Goal: Entertainment & Leisure: Consume media (video, audio)

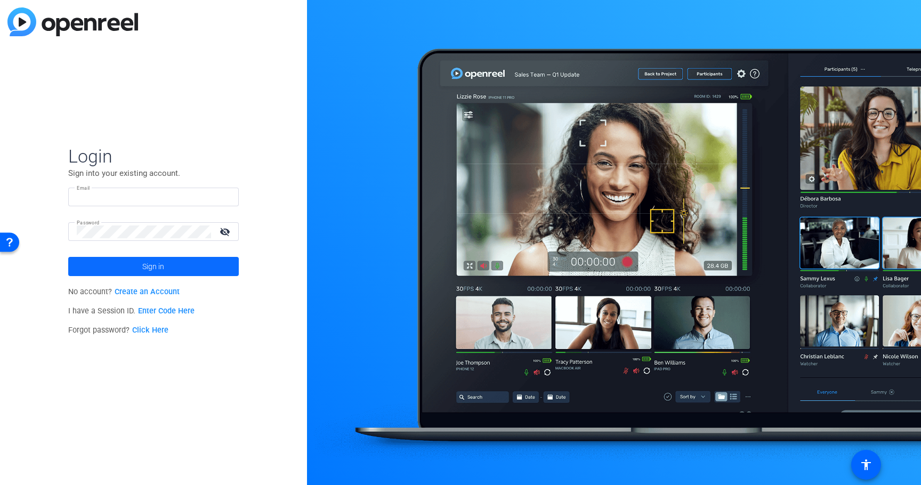
type input "[EMAIL_ADDRESS][DOMAIN_NAME]"
click at [189, 263] on span at bounding box center [153, 267] width 171 height 26
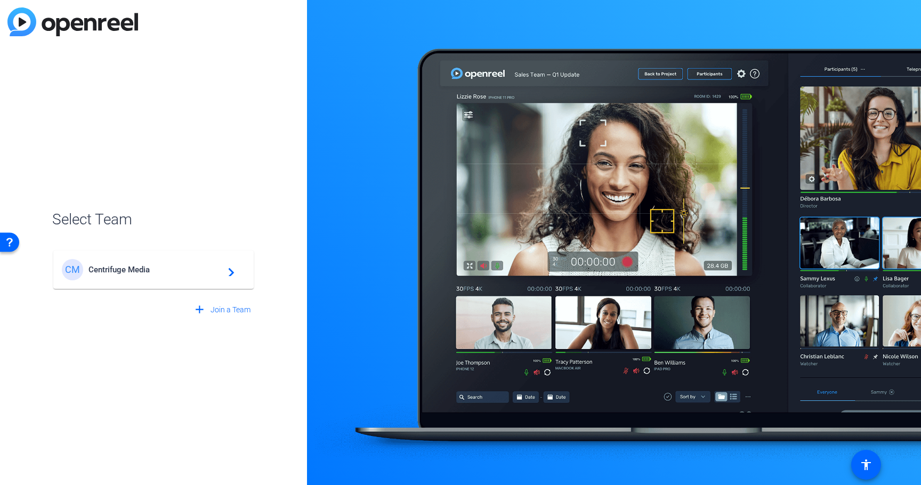
click at [203, 269] on span "Centrifuge Media" at bounding box center [154, 270] width 133 height 10
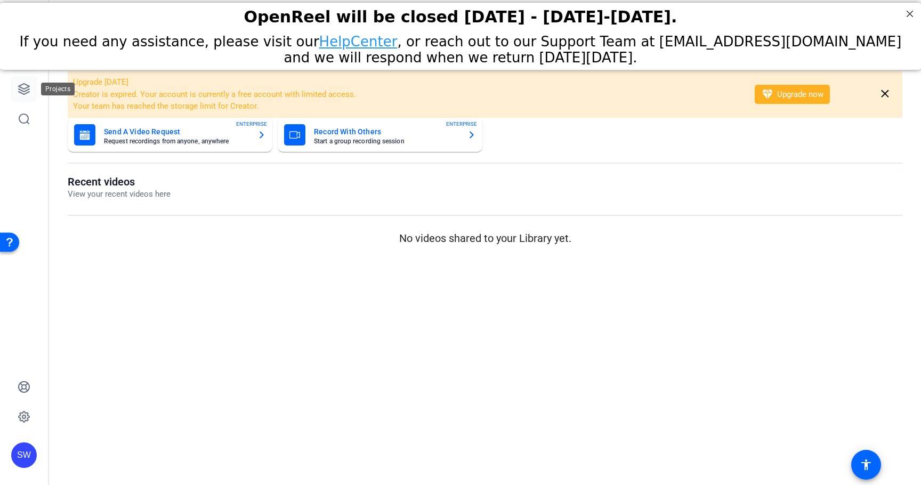
click at [27, 86] on icon at bounding box center [24, 89] width 13 height 13
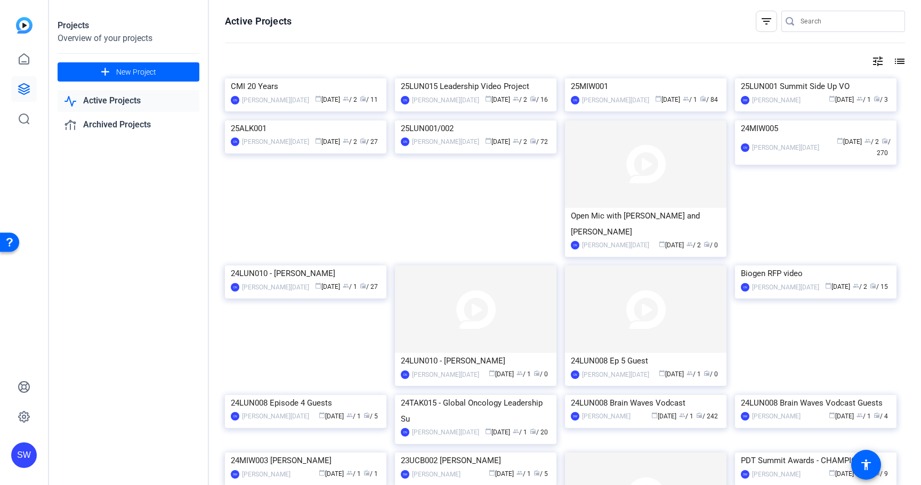
click at [318, 94] on div "CMI 20 Years" at bounding box center [306, 86] width 150 height 16
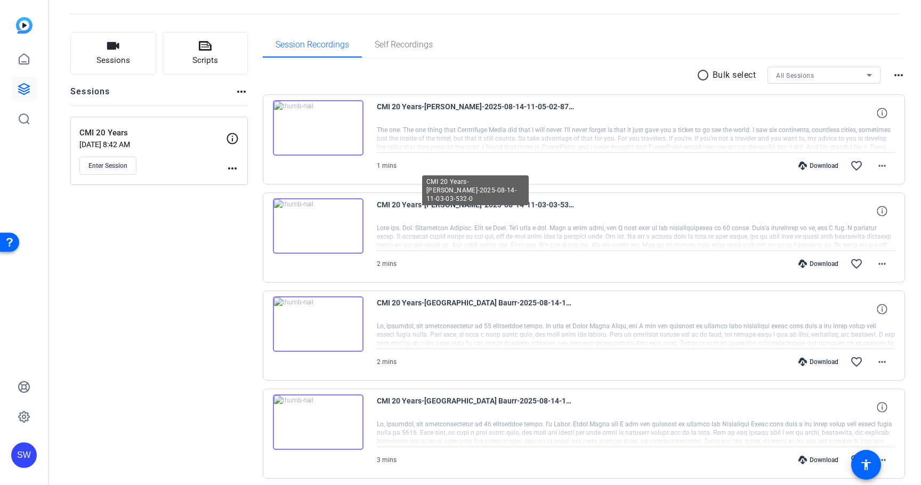
scroll to position [46, 0]
click at [315, 125] on img at bounding box center [318, 126] width 91 height 55
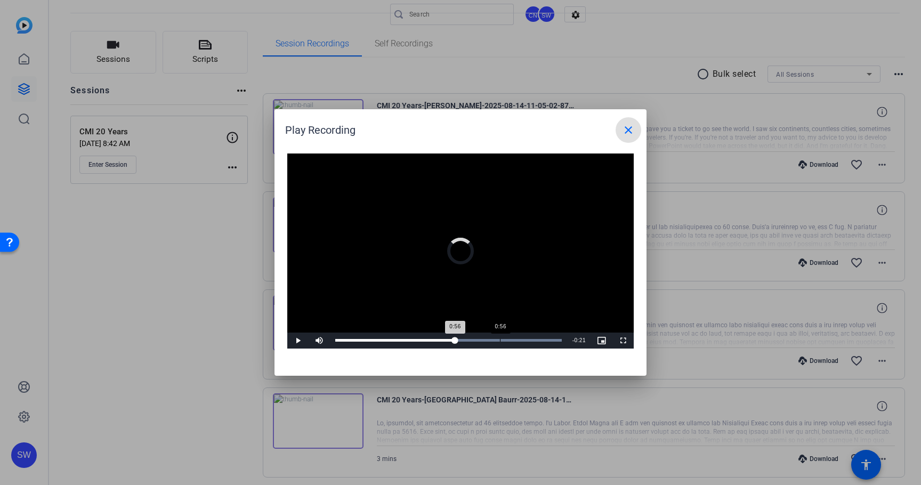
click at [499, 341] on div "Loaded : 100.00% 0:56 0:56" at bounding box center [448, 340] width 227 height 3
click at [531, 338] on div "Loaded : 100.00% 1:07 0:57" at bounding box center [448, 341] width 237 height 16
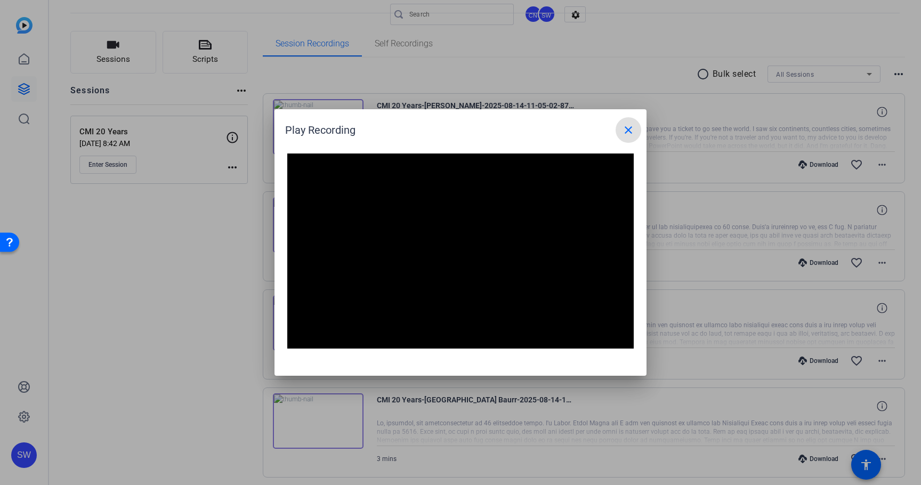
click at [631, 131] on mat-icon "close" at bounding box center [628, 130] width 13 height 13
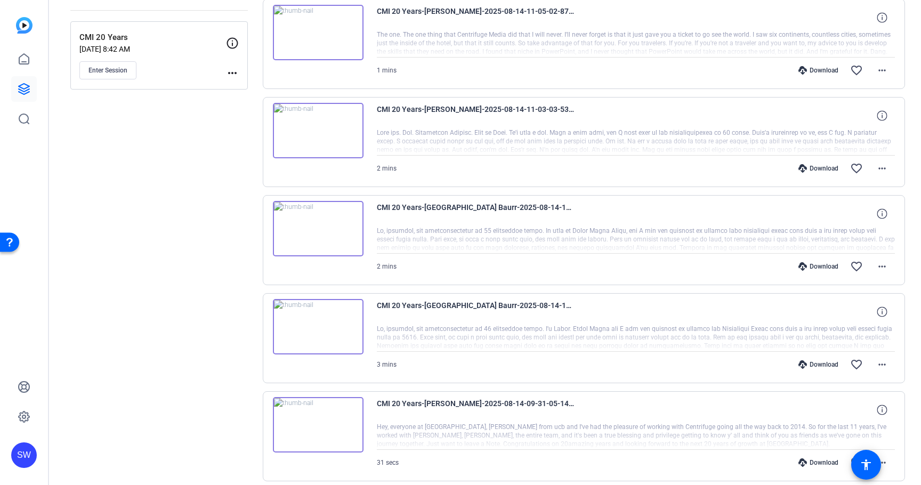
scroll to position [143, 0]
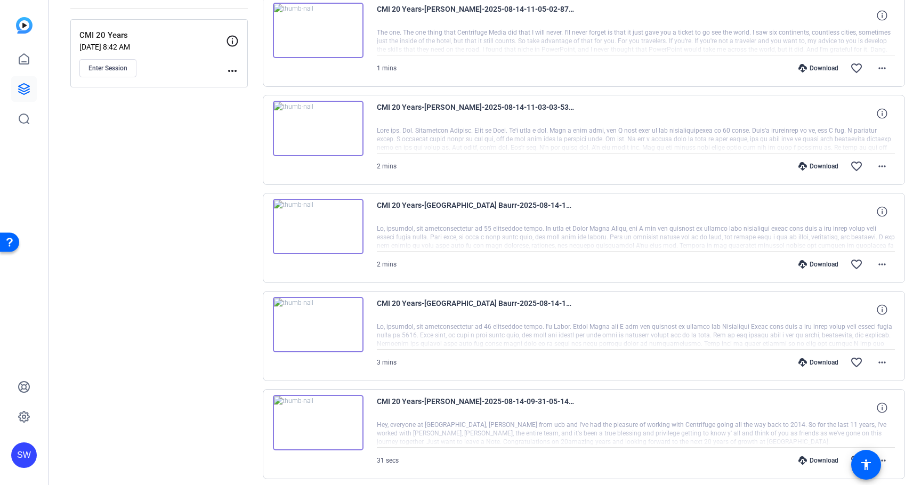
click at [316, 227] on img at bounding box center [318, 226] width 91 height 55
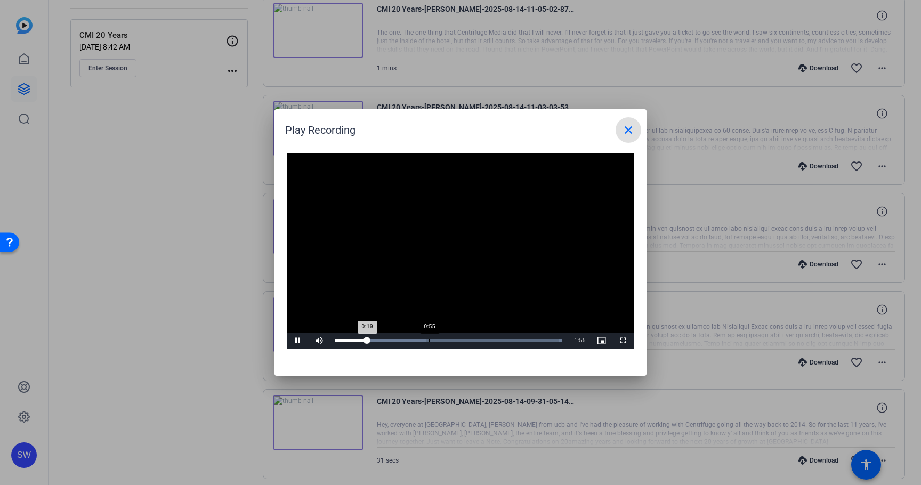
click at [429, 340] on div "Loaded : 100.00% 0:55 0:19" at bounding box center [448, 340] width 227 height 3
click at [478, 340] on div "Loaded : 100.00% 1:24 0:57" at bounding box center [448, 340] width 227 height 3
click at [512, 341] on div "Loaded : 100.00% 1:44 1:27" at bounding box center [448, 340] width 227 height 3
click at [632, 130] on mat-icon "close" at bounding box center [628, 130] width 13 height 13
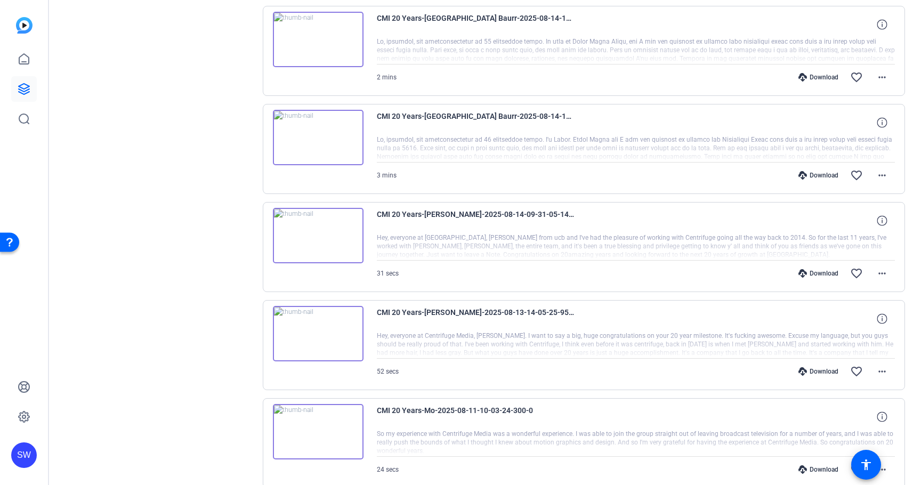
scroll to position [338, 0]
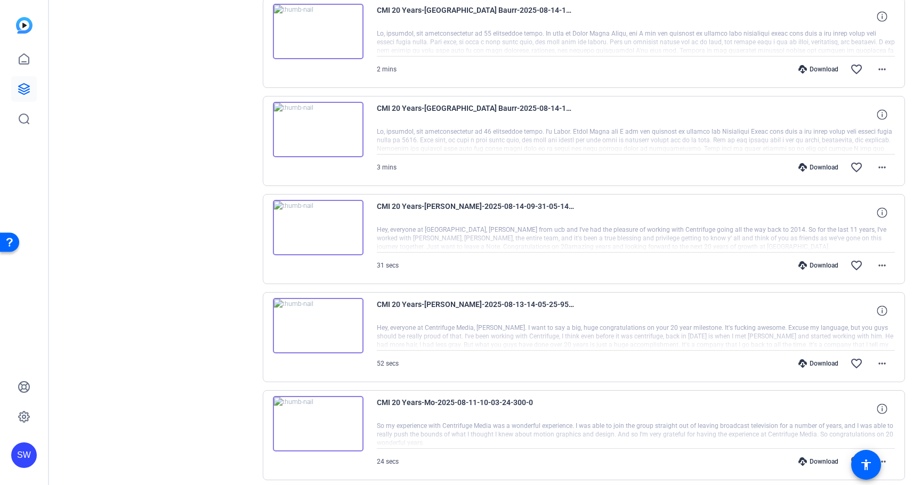
click at [319, 228] on img at bounding box center [318, 227] width 91 height 55
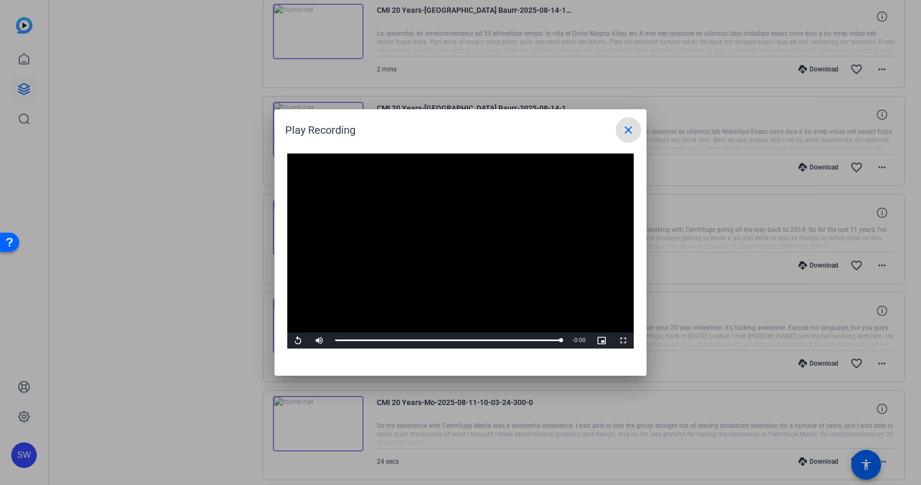
click at [630, 131] on mat-icon "close" at bounding box center [628, 130] width 13 height 13
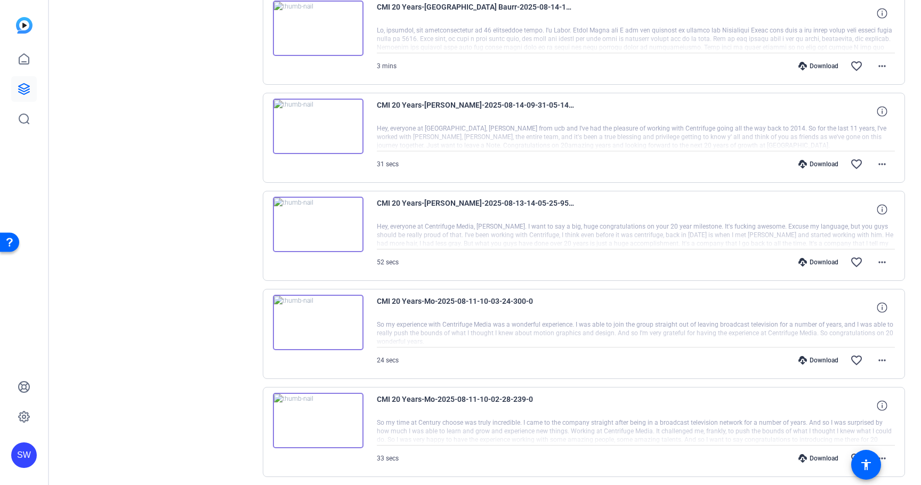
scroll to position [450, 0]
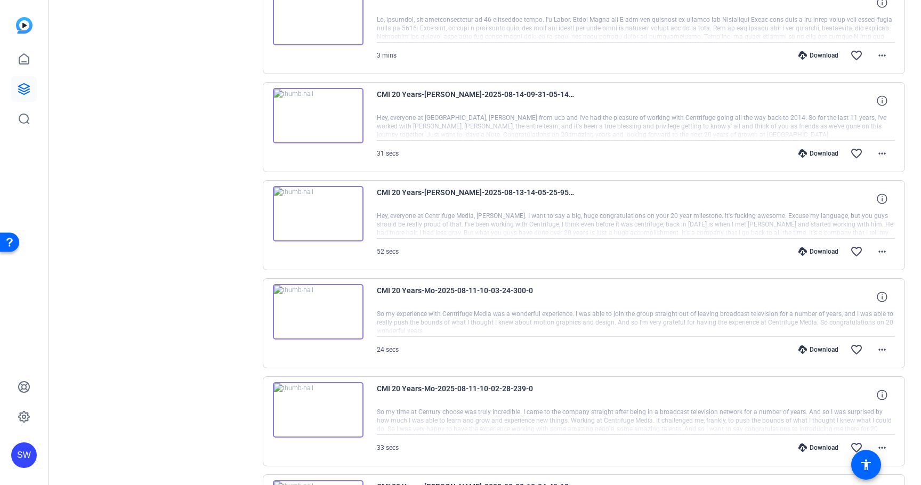
click at [312, 214] on img at bounding box center [318, 213] width 91 height 55
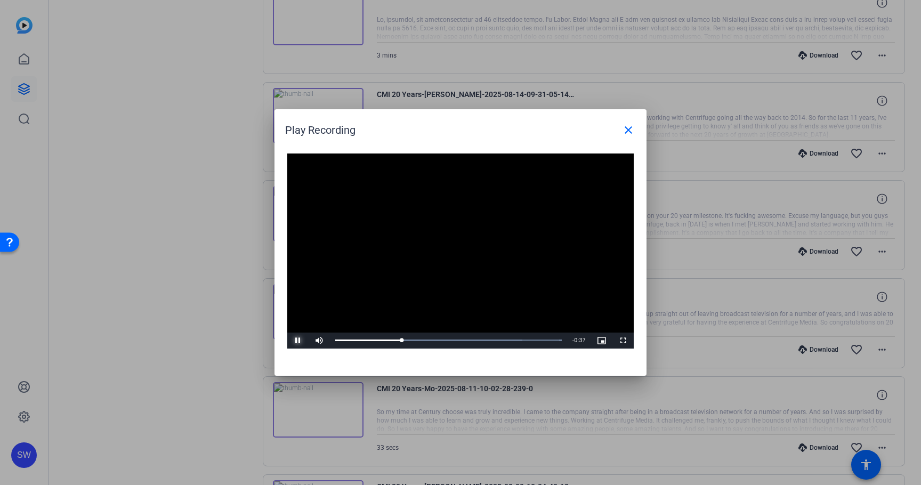
click at [298, 341] on span "Video Player" at bounding box center [297, 341] width 21 height 0
click at [303, 341] on span "Video Player" at bounding box center [297, 341] width 21 height 0
click at [629, 129] on mat-icon "close" at bounding box center [628, 130] width 13 height 13
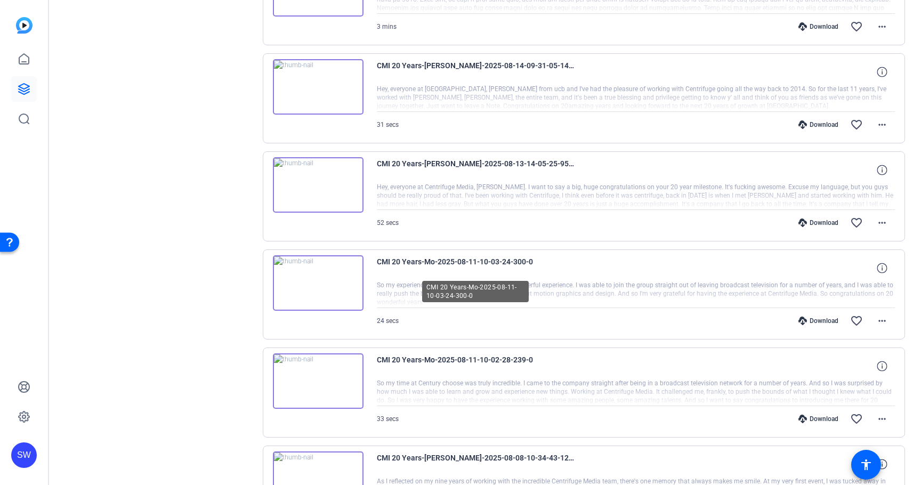
scroll to position [487, 0]
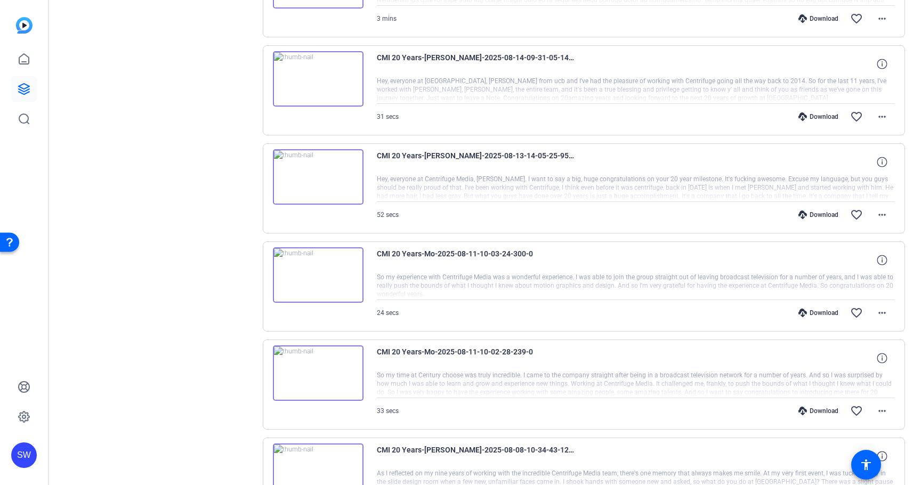
click at [315, 279] on img at bounding box center [318, 274] width 91 height 55
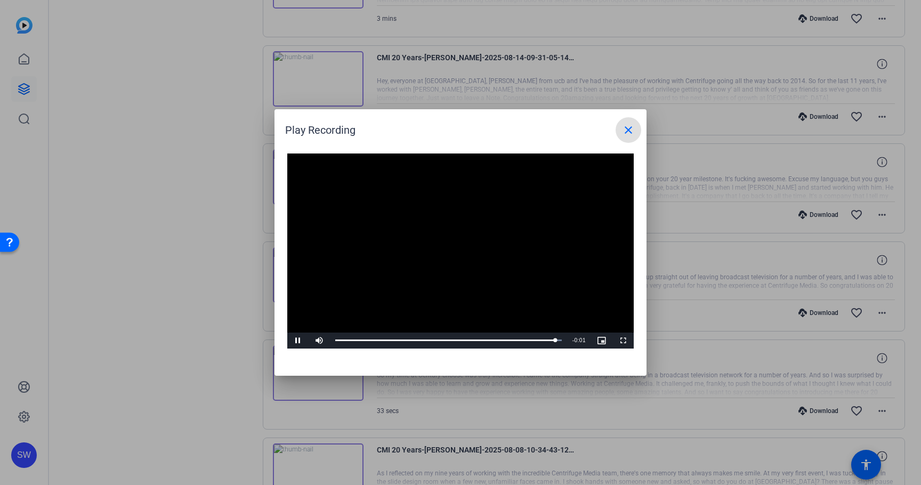
click at [631, 131] on mat-icon "close" at bounding box center [628, 130] width 13 height 13
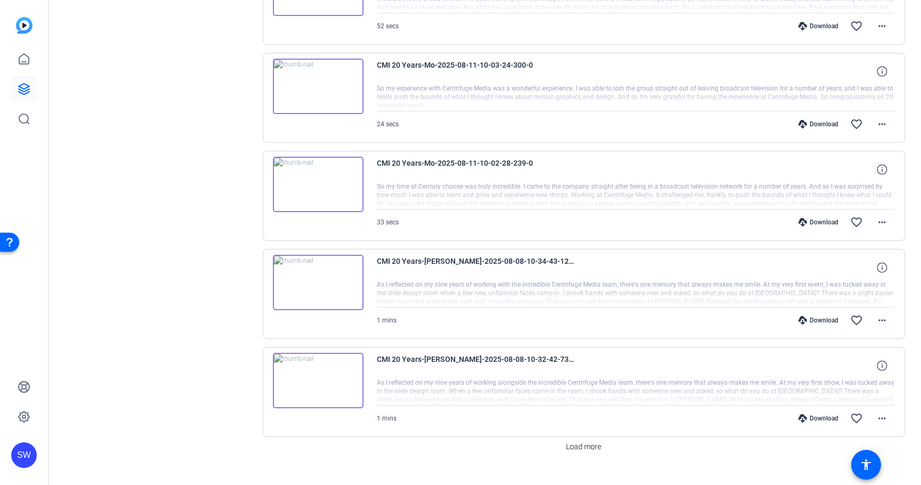
scroll to position [677, 0]
click at [317, 182] on img at bounding box center [318, 182] width 91 height 55
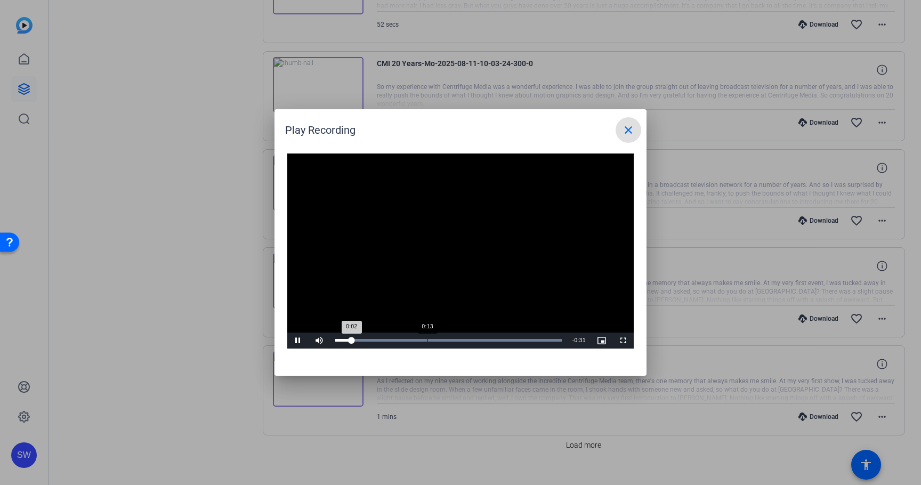
click at [426, 340] on div "Loaded : 100.00% 0:13 0:02" at bounding box center [448, 340] width 227 height 3
click at [479, 339] on div "Loaded : 100.00% 0:20 0:14" at bounding box center [448, 340] width 227 height 3
click at [519, 341] on div "Loaded : 100.00% 0:26 0:26" at bounding box center [448, 340] width 227 height 3
click at [633, 133] on mat-icon "close" at bounding box center [628, 130] width 13 height 13
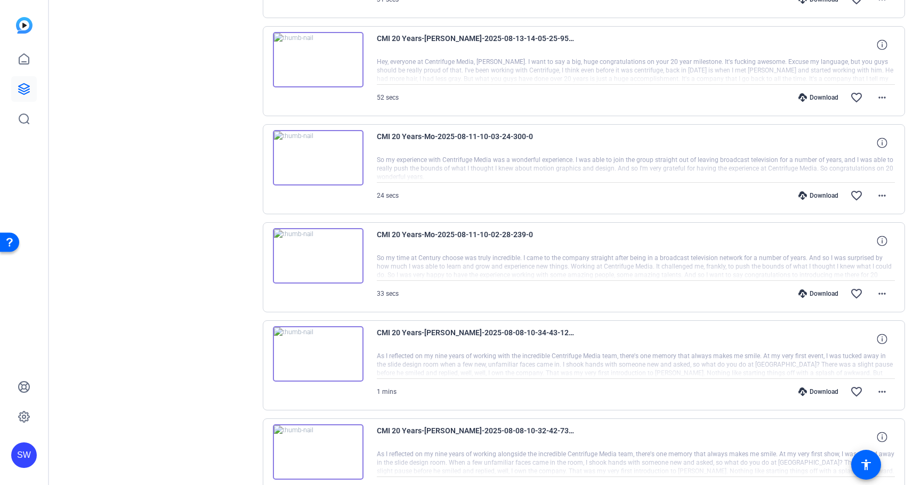
scroll to position [694, 0]
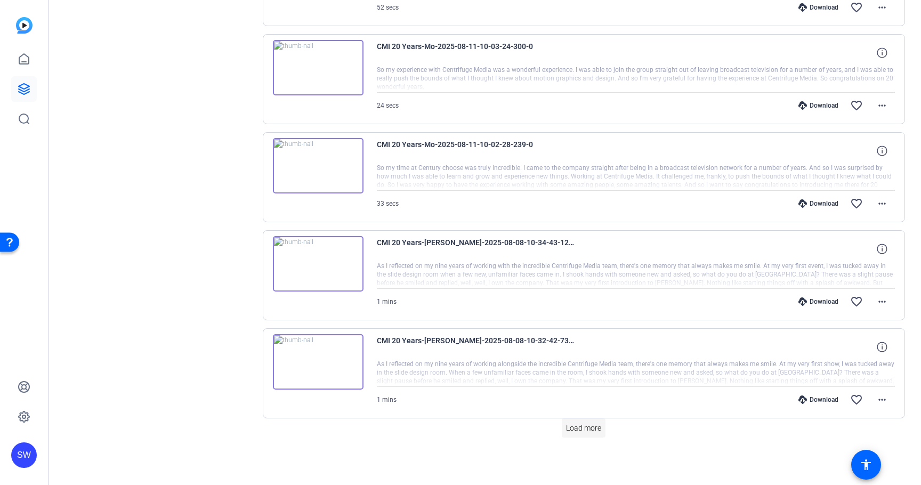
click at [581, 426] on span "Load more" at bounding box center [583, 428] width 35 height 11
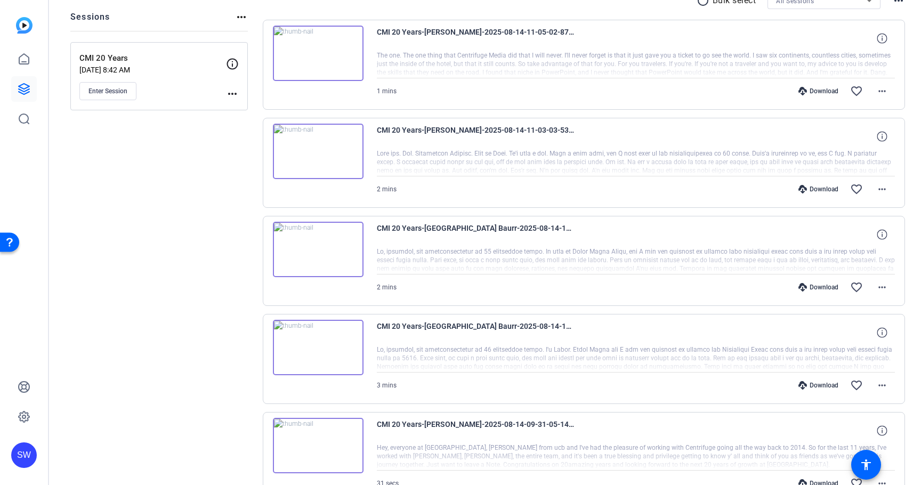
scroll to position [118, 0]
